Goal: Information Seeking & Learning: Learn about a topic

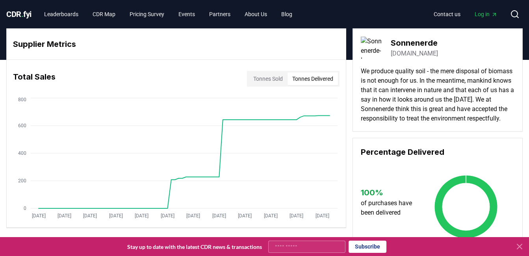
click at [515, 11] on circle at bounding box center [514, 14] width 6 height 6
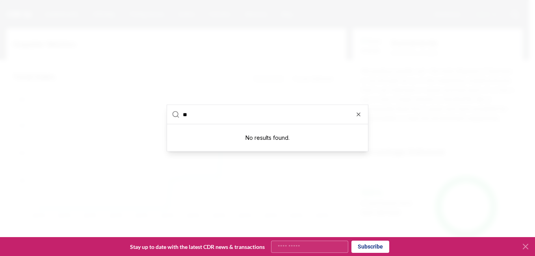
type input "*"
click at [361, 113] on input "*********" at bounding box center [273, 114] width 180 height 19
type input "*********"
click at [361, 113] on icon "button" at bounding box center [358, 114] width 6 height 6
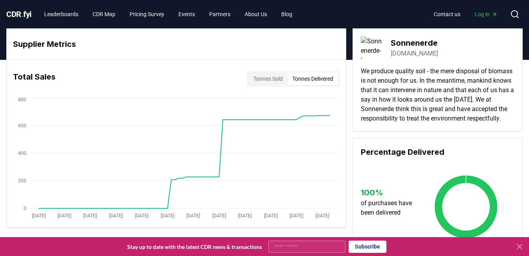
click at [521, 16] on button "Search" at bounding box center [515, 14] width 16 height 16
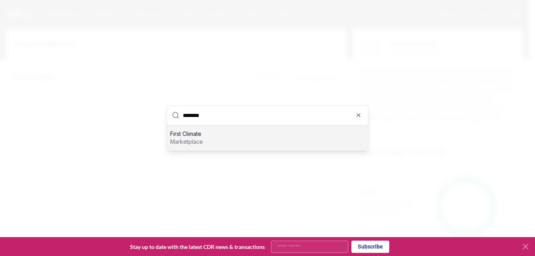
type input "********"
click at [227, 136] on div "First Climate marketplace" at bounding box center [267, 137] width 201 height 25
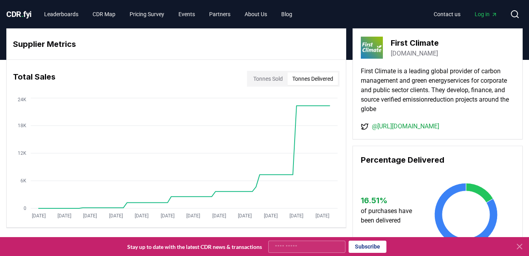
click at [309, 79] on button "Tonnes Delivered" at bounding box center [312, 78] width 50 height 13
click at [276, 81] on button "Tonnes Sold" at bounding box center [267, 78] width 39 height 13
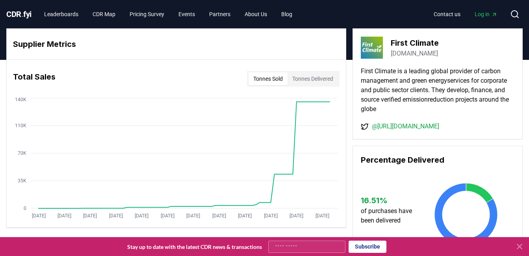
click at [328, 80] on button "Tonnes Delivered" at bounding box center [312, 78] width 50 height 13
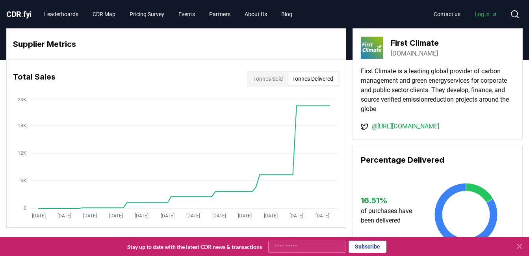
click at [519, 15] on icon at bounding box center [514, 13] width 9 height 9
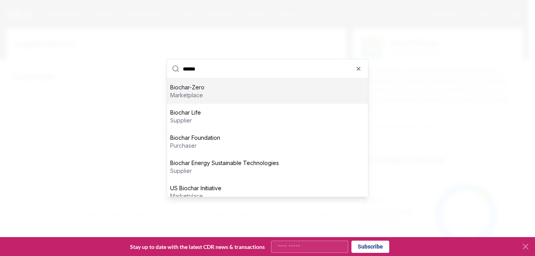
scroll to position [25, 0]
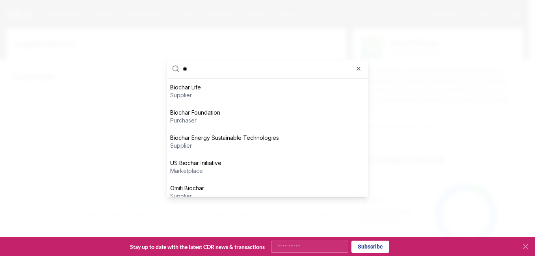
type input "*"
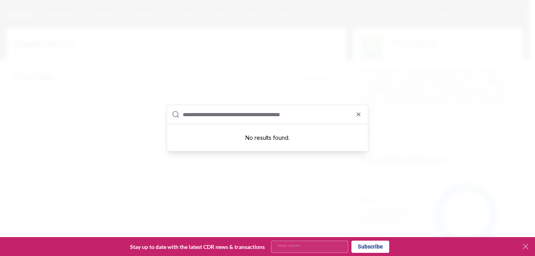
scroll to position [0, 0]
click at [358, 116] on icon "button" at bounding box center [358, 114] width 6 height 6
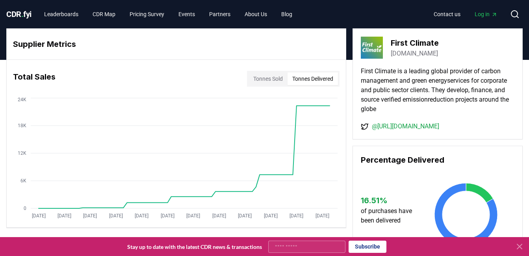
click at [518, 15] on icon at bounding box center [514, 13] width 9 height 9
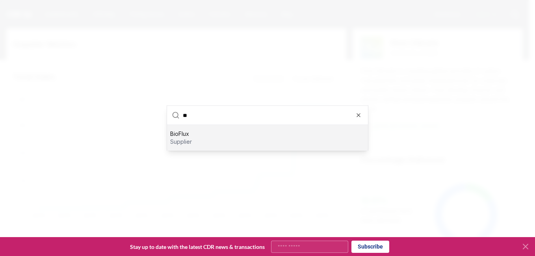
type input "*"
